Goal: Task Accomplishment & Management: Manage account settings

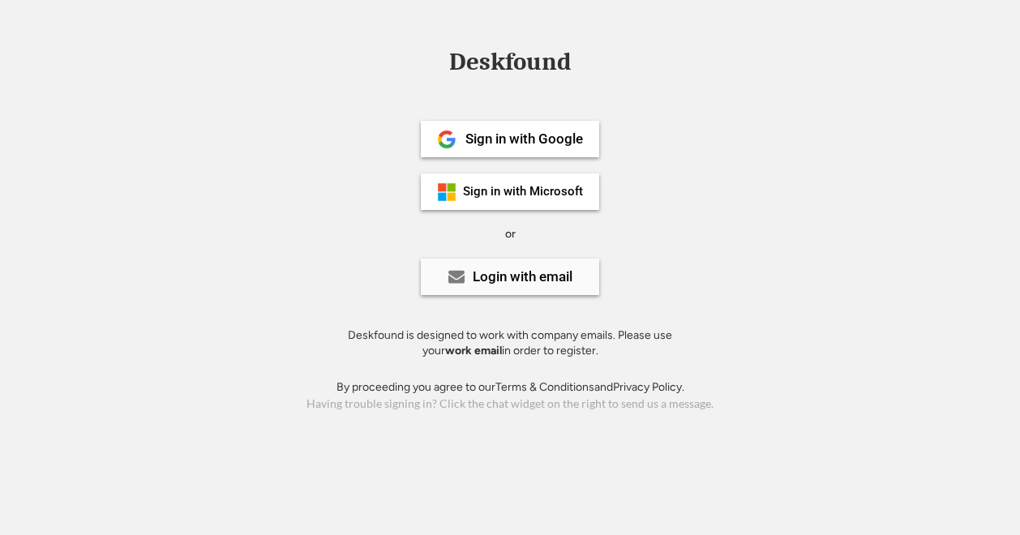
click at [525, 280] on div "Login with email" at bounding box center [523, 277] width 100 height 14
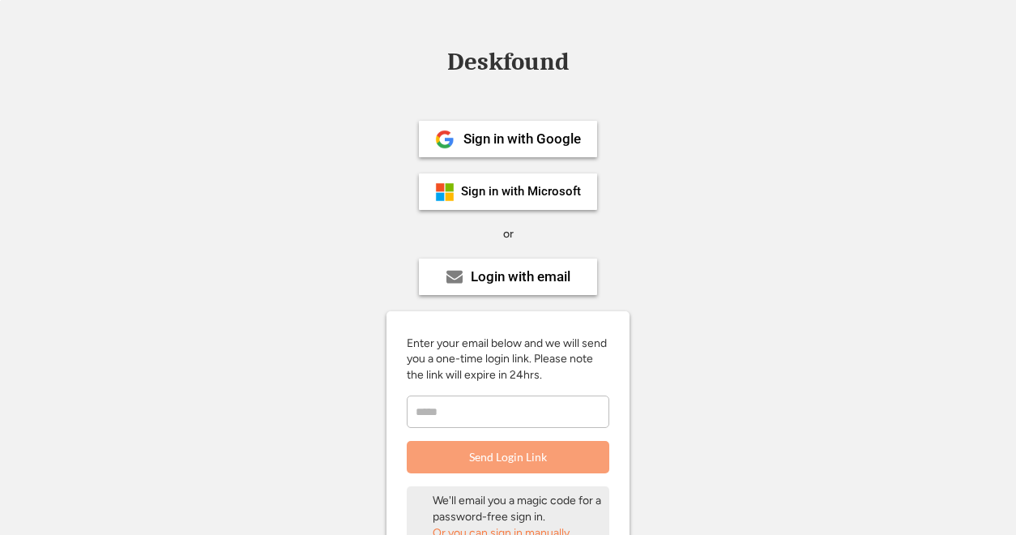
scroll to position [189, 0]
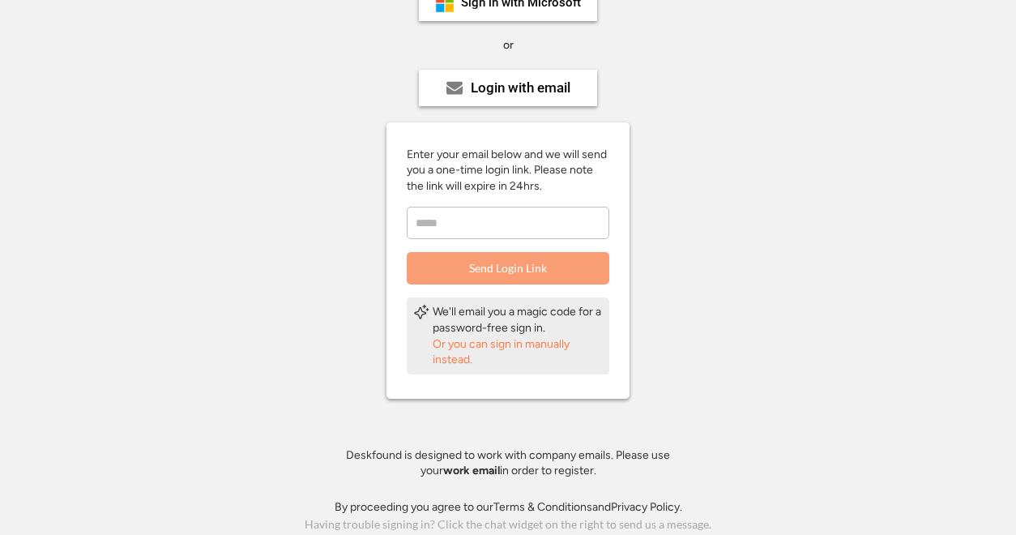
drag, startPoint x: 501, startPoint y: 204, endPoint x: 508, endPoint y: 228, distance: 24.6
click at [508, 228] on div "Enter your email below and we will send you a one-time login link. Please note …" at bounding box center [508, 216] width 243 height 139
click at [508, 228] on input "email" at bounding box center [508, 223] width 203 height 32
click at [528, 234] on input "email" at bounding box center [508, 223] width 203 height 32
click at [516, 344] on div "Or you can sign in manually instead." at bounding box center [518, 352] width 170 height 32
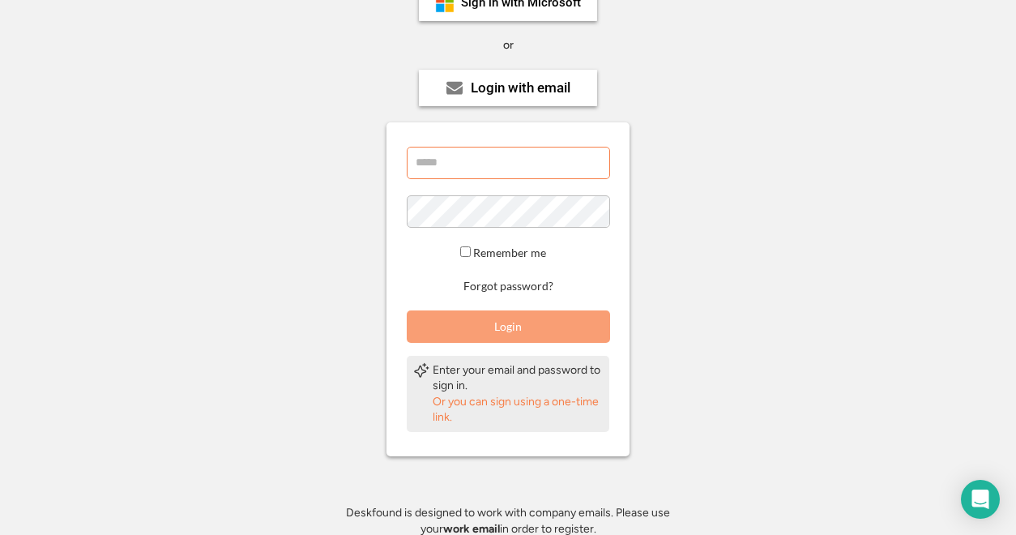
click at [469, 150] on input "email" at bounding box center [508, 163] width 203 height 32
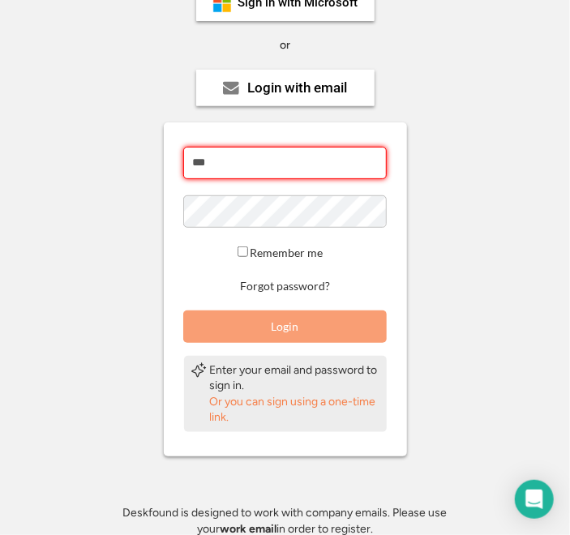
drag, startPoint x: 469, startPoint y: 150, endPoint x: 318, endPoint y: 155, distance: 150.8
click at [318, 155] on div "Deskfound Sign in with Google Sign in with Microsoft or Login with email Enter …" at bounding box center [285, 227] width 570 height 733
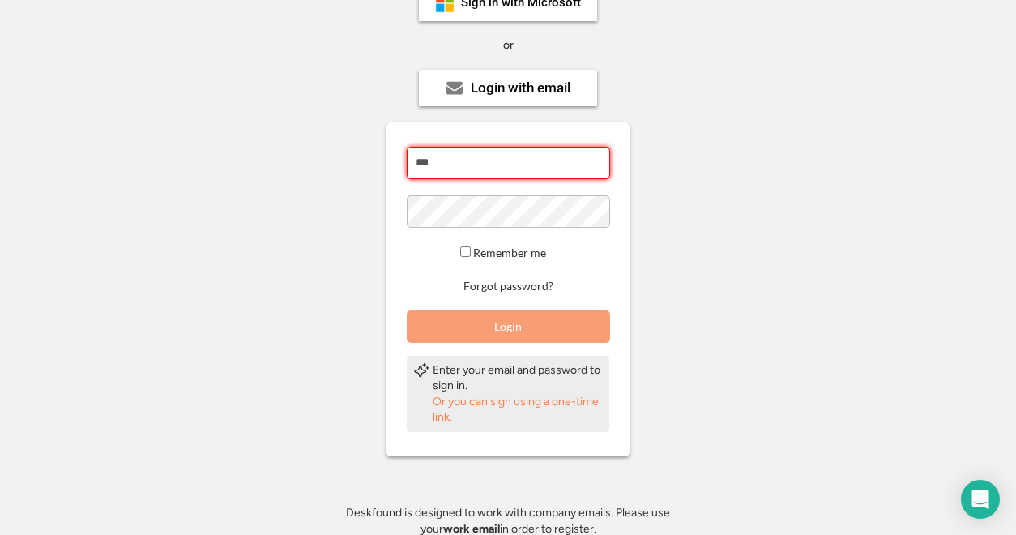
drag, startPoint x: 486, startPoint y: 163, endPoint x: 229, endPoint y: 136, distance: 258.3
click at [229, 136] on div "Deskfound Sign in with Google Sign in with Microsoft or Login with email Enter …" at bounding box center [508, 227] width 1016 height 733
type input "**********"
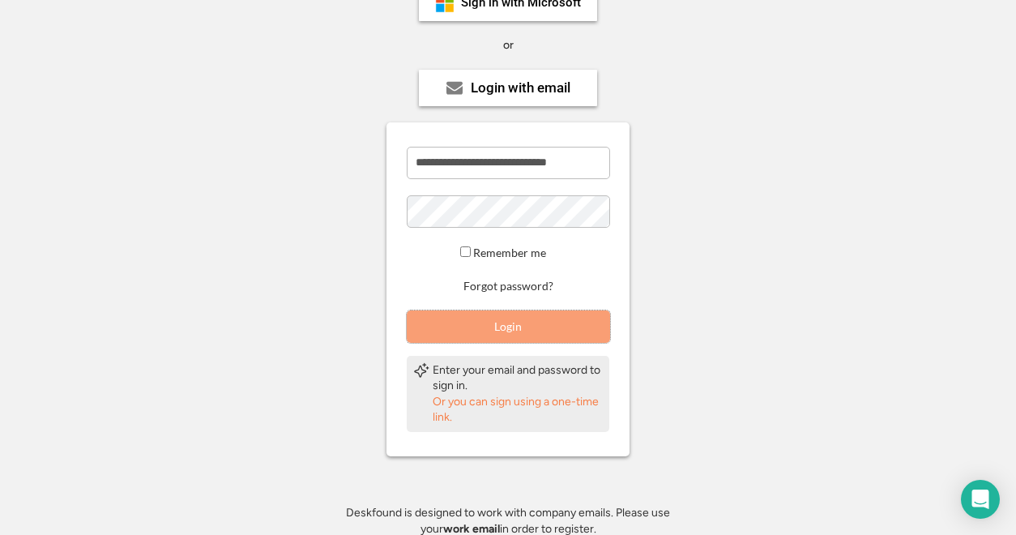
click at [535, 317] on button "Login" at bounding box center [508, 326] width 203 height 32
